Goal: Use online tool/utility: Utilize a website feature to perform a specific function

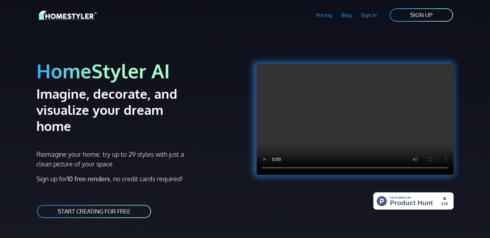
click at [109, 204] on link "START CREATING FOR FREE" at bounding box center [93, 211] width 115 height 14
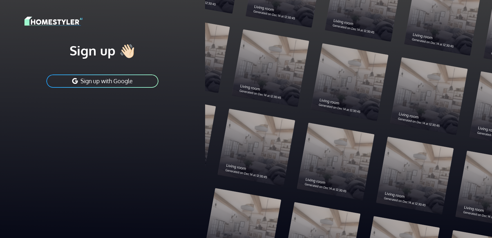
click at [123, 83] on button "Sign up with Google" at bounding box center [102, 81] width 113 height 14
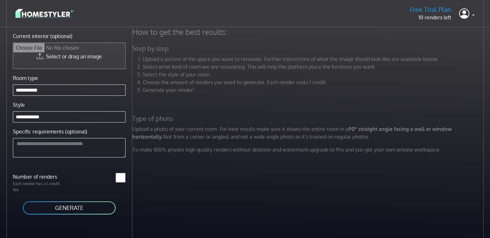
click at [67, 57] on input "Current interior (optional)" at bounding box center [69, 56] width 112 height 26
type input "**********"
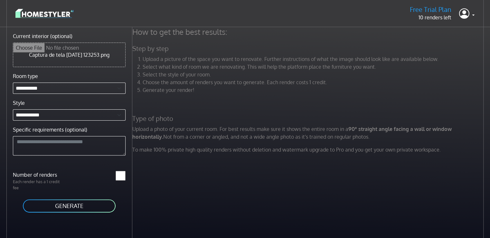
click at [88, 200] on button "GENERATE" at bounding box center [69, 205] width 94 height 14
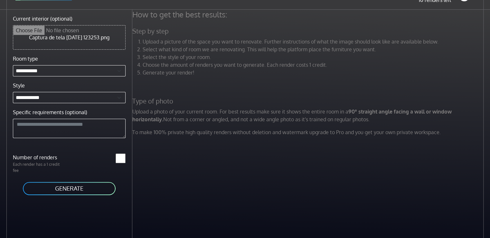
scroll to position [58, 0]
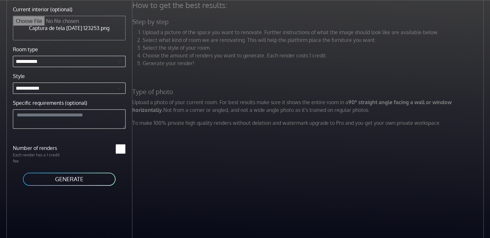
click at [74, 178] on button "GENERATE" at bounding box center [69, 179] width 94 height 14
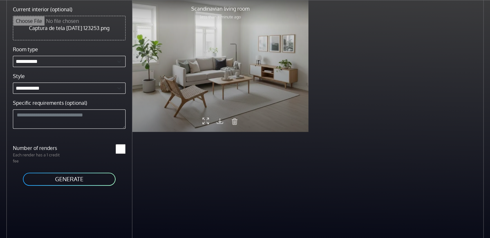
click at [203, 118] on icon at bounding box center [206, 121] width 6 height 11
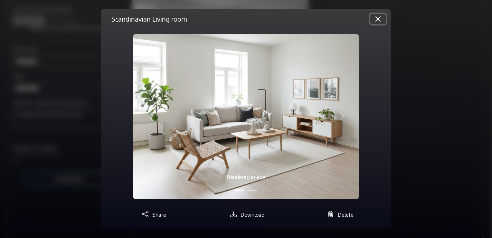
click at [374, 18] on button "Close" at bounding box center [377, 19] width 15 height 10
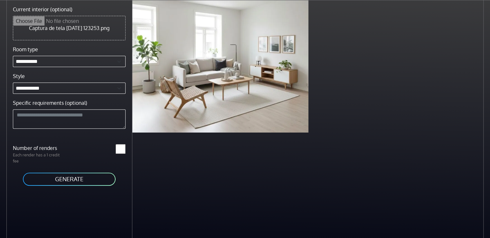
click at [388, 53] on div "Scandinavian living room less than a minute ago" at bounding box center [308, 66] width 353 height 132
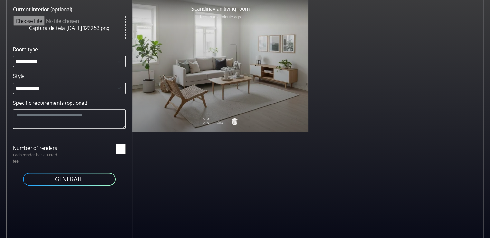
click at [235, 61] on div at bounding box center [220, 66] width 176 height 132
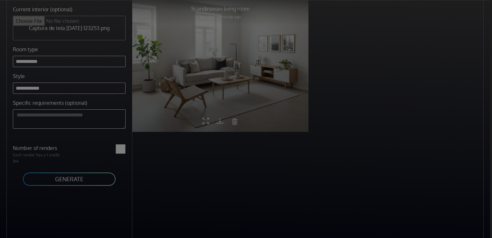
click at [235, 61] on body "**********" at bounding box center [246, 90] width 492 height 296
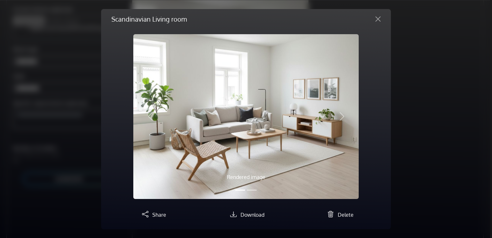
click at [250, 189] on button "Slide 2" at bounding box center [252, 189] width 10 height 7
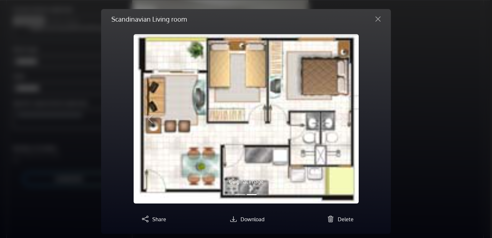
click at [277, 175] on div "Original image" at bounding box center [245, 184] width 157 height 26
click at [270, 164] on img at bounding box center [246, 118] width 225 height 169
click at [264, 146] on img at bounding box center [246, 118] width 225 height 169
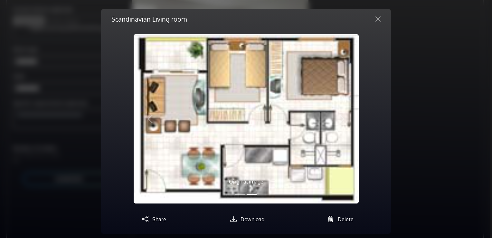
drag, startPoint x: 257, startPoint y: 155, endPoint x: 249, endPoint y: 167, distance: 15.2
click at [257, 155] on img at bounding box center [246, 118] width 225 height 169
click at [241, 195] on button "Slide 1" at bounding box center [240, 194] width 10 height 7
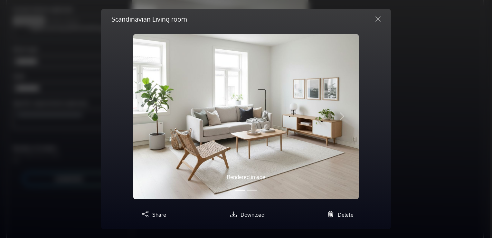
click at [242, 165] on img at bounding box center [245, 116] width 225 height 165
click at [339, 117] on span "button" at bounding box center [342, 116] width 10 height 10
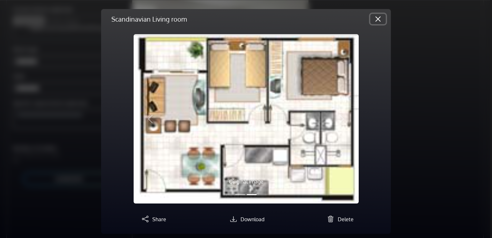
click at [377, 17] on button "Close" at bounding box center [377, 19] width 15 height 10
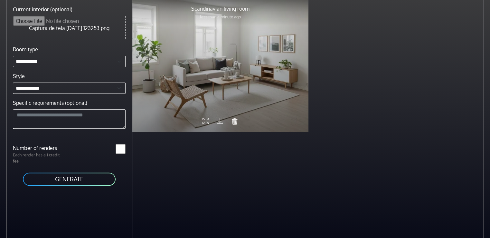
click at [217, 71] on div at bounding box center [220, 66] width 176 height 132
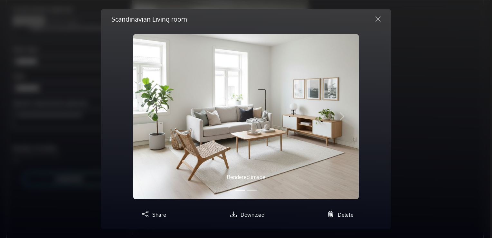
click at [217, 71] on body "**********" at bounding box center [246, 90] width 492 height 296
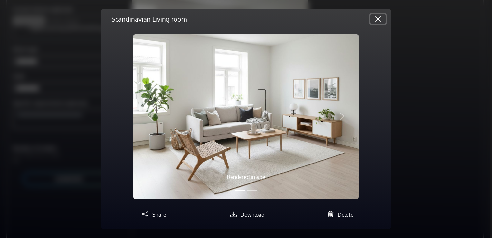
click at [377, 16] on button "Close" at bounding box center [377, 19] width 15 height 10
